Goal: Task Accomplishment & Management: Manage account settings

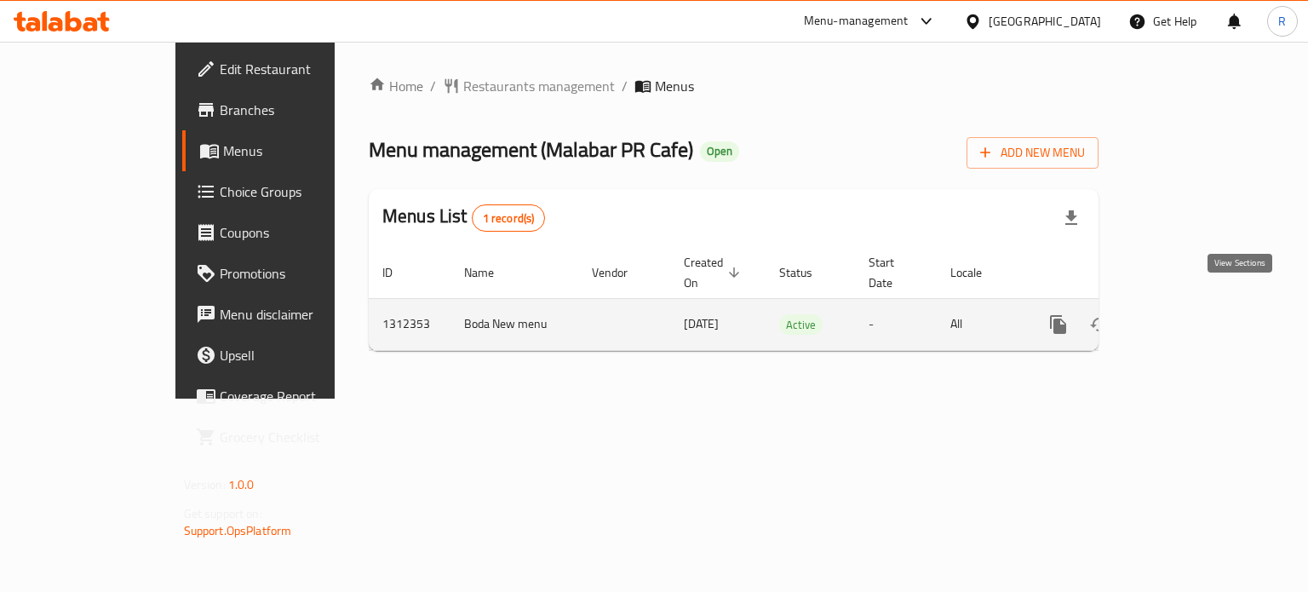
click at [1202, 304] on link "enhanced table" at bounding box center [1181, 324] width 41 height 41
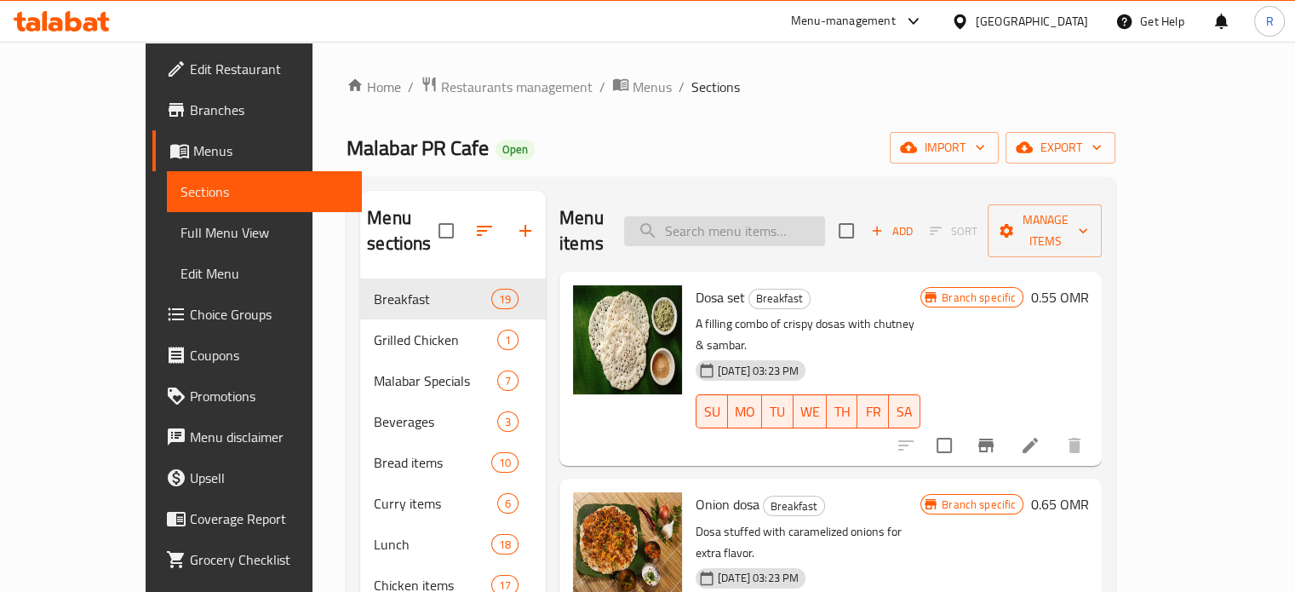
click at [732, 225] on input "search" at bounding box center [724, 231] width 201 height 30
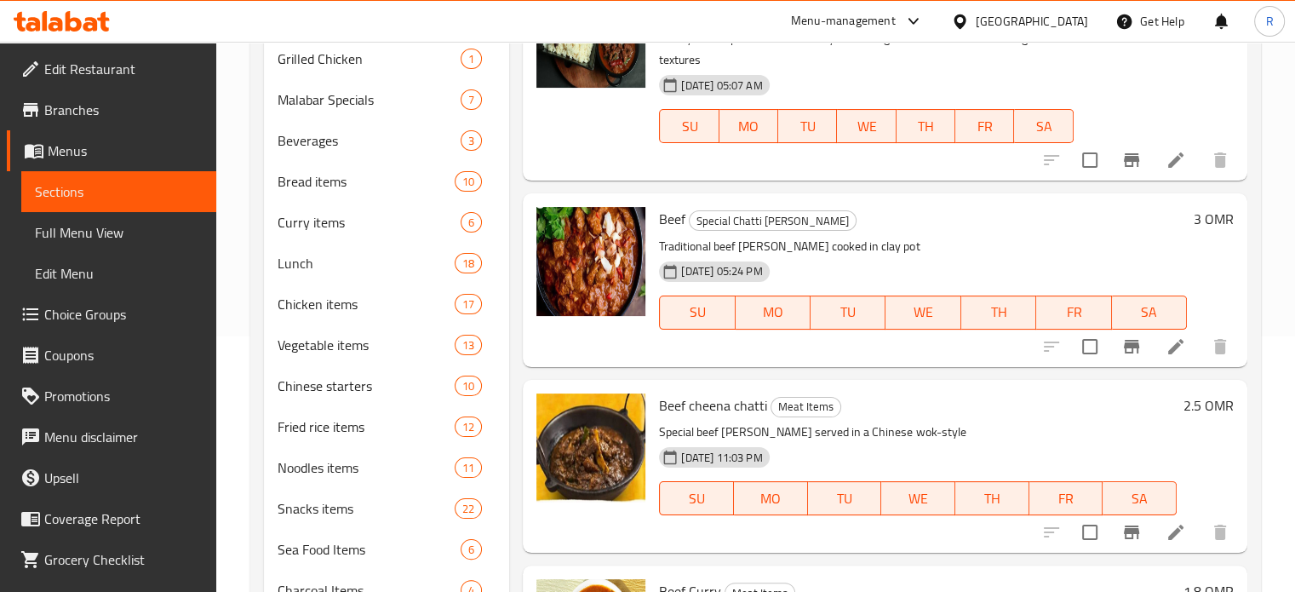
scroll to position [614, 0]
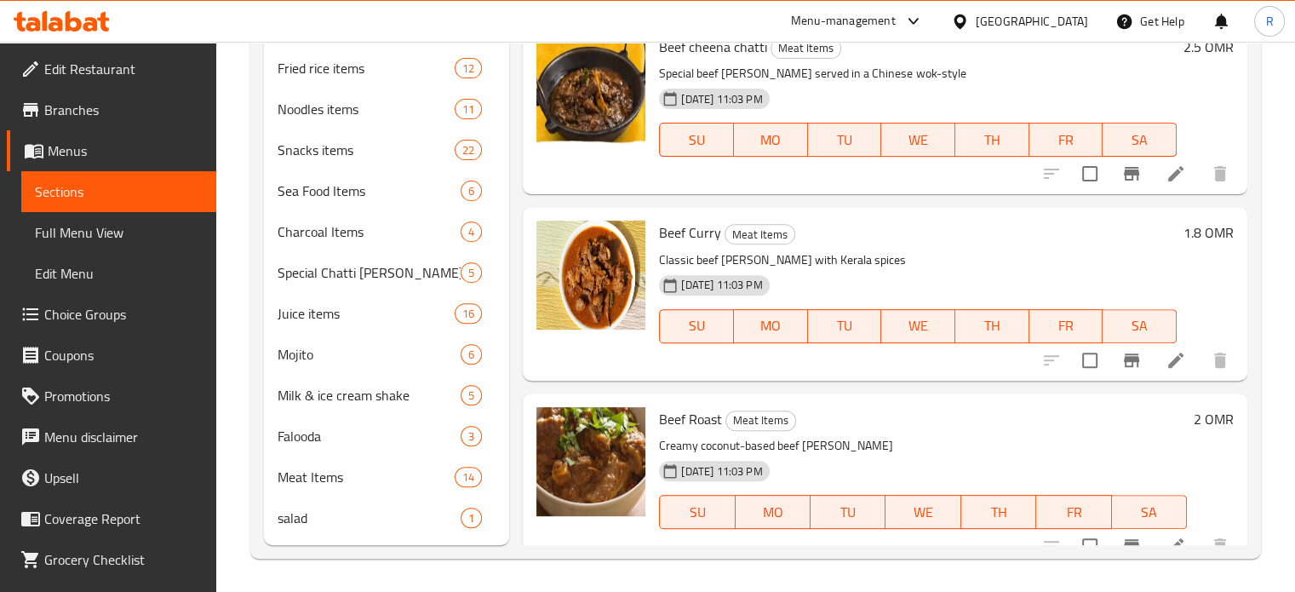
type input "beef curry"
click at [1165, 353] on div at bounding box center [1136, 360] width 210 height 41
click at [1169, 353] on icon at bounding box center [1176, 360] width 15 height 15
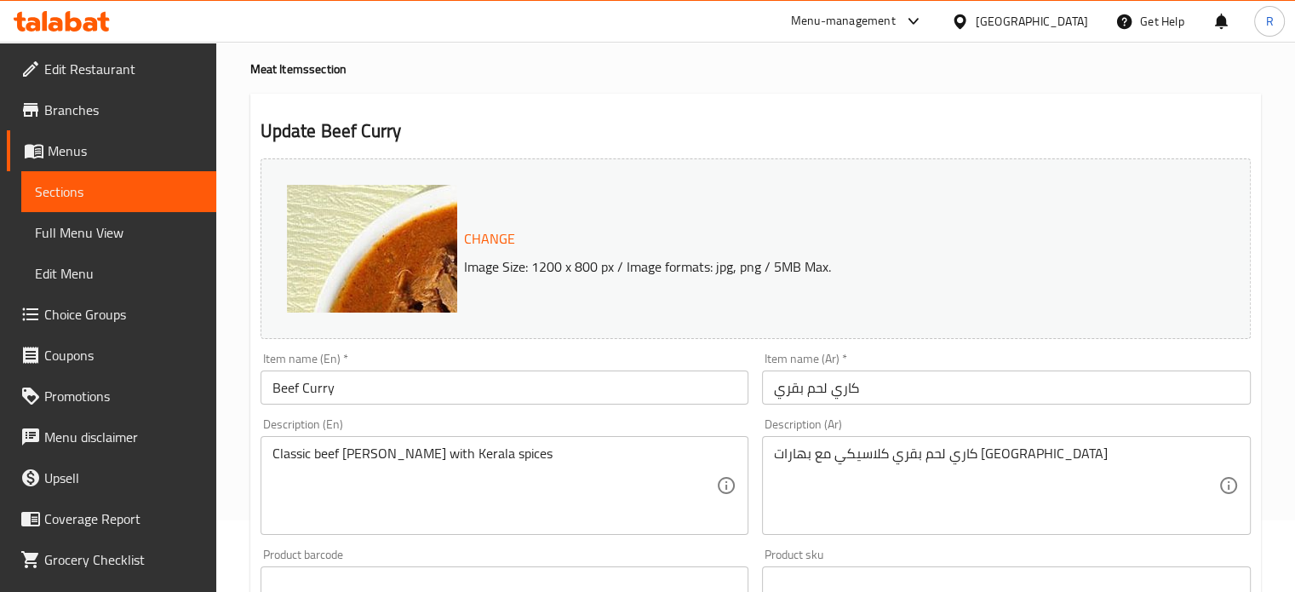
scroll to position [170, 0]
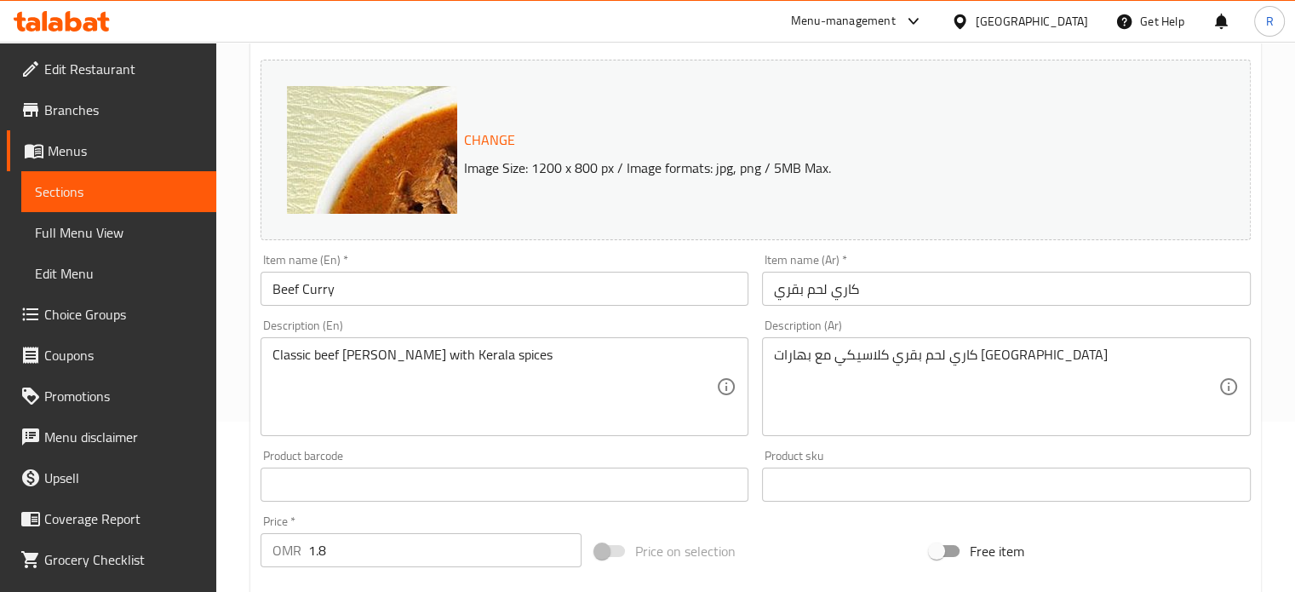
click at [896, 20] on div "Menu-management" at bounding box center [843, 21] width 105 height 20
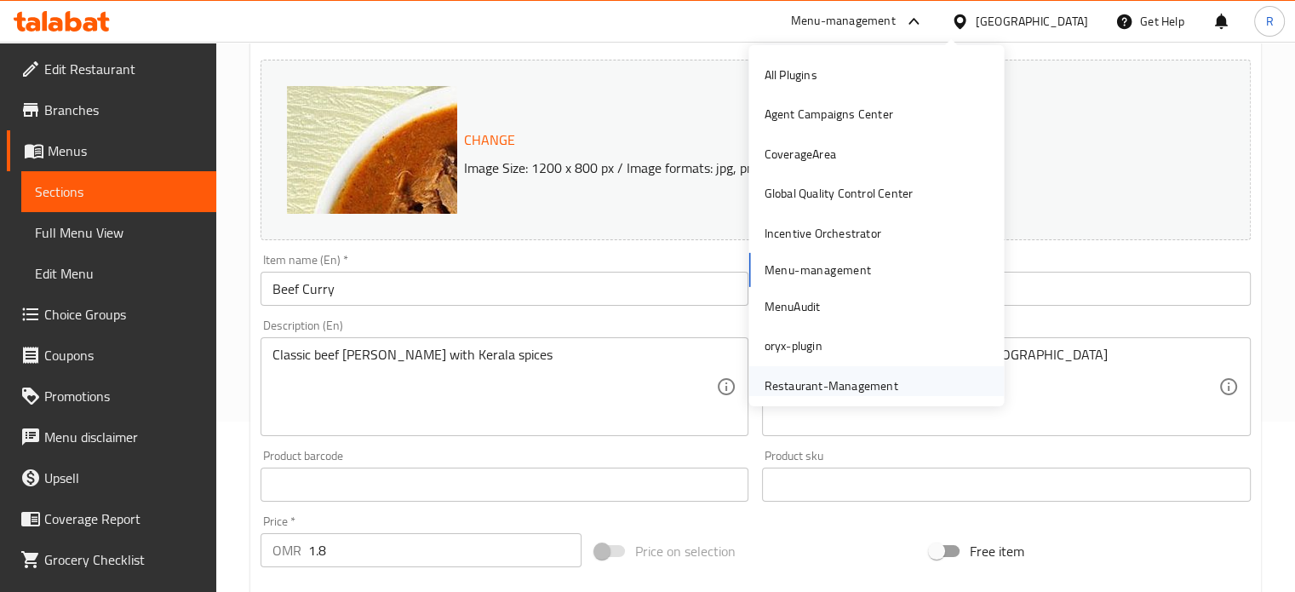
click at [841, 393] on div "Restaurant-Management" at bounding box center [831, 385] width 134 height 19
